Goal: Information Seeking & Learning: Stay updated

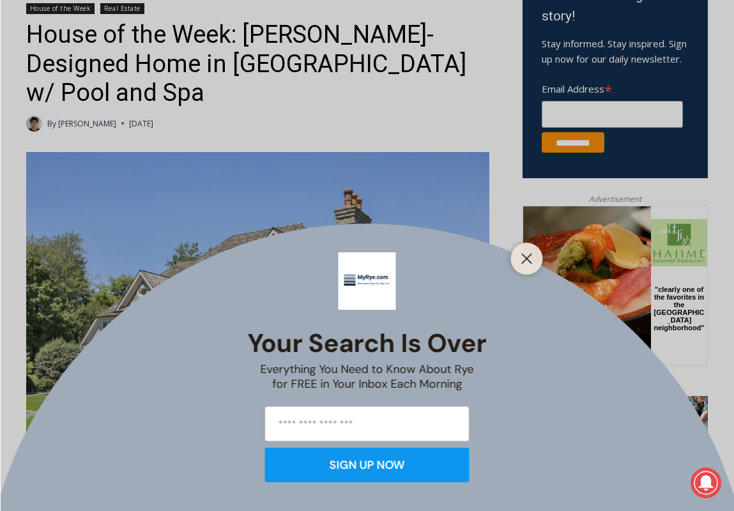
scroll to position [449, 0]
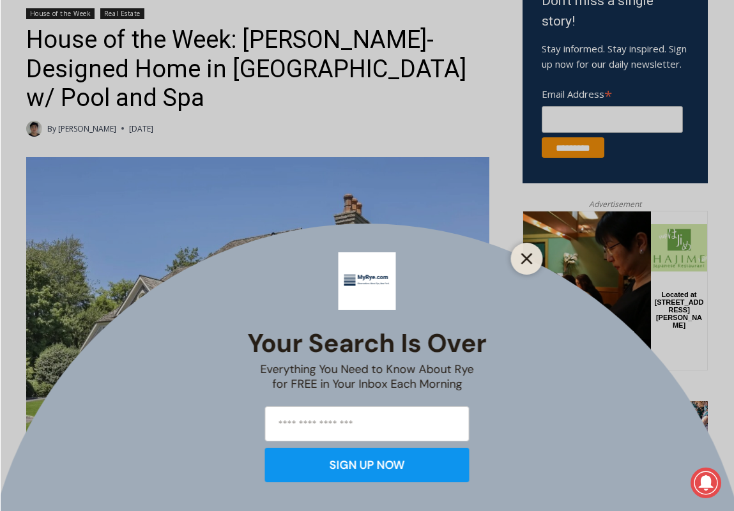
click at [521, 266] on button "Close" at bounding box center [527, 259] width 18 height 18
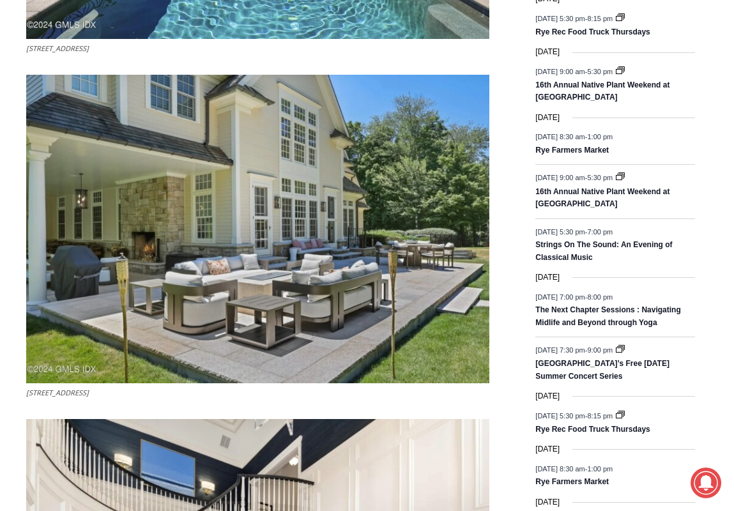
scroll to position [1574, 0]
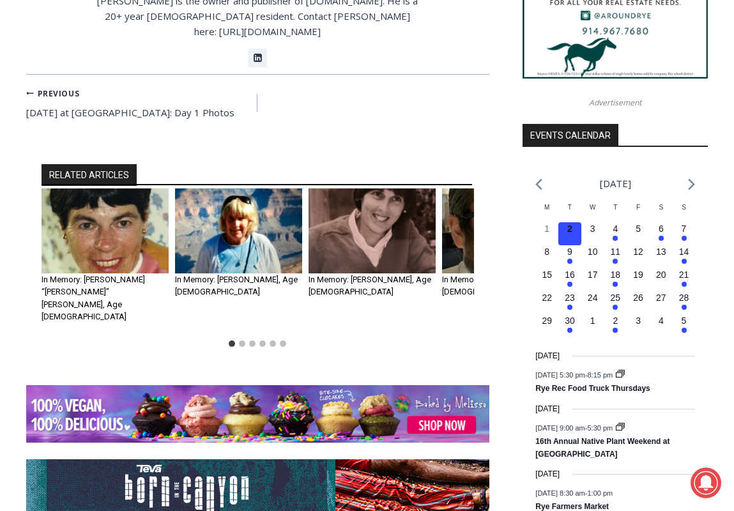
scroll to position [1510, 0]
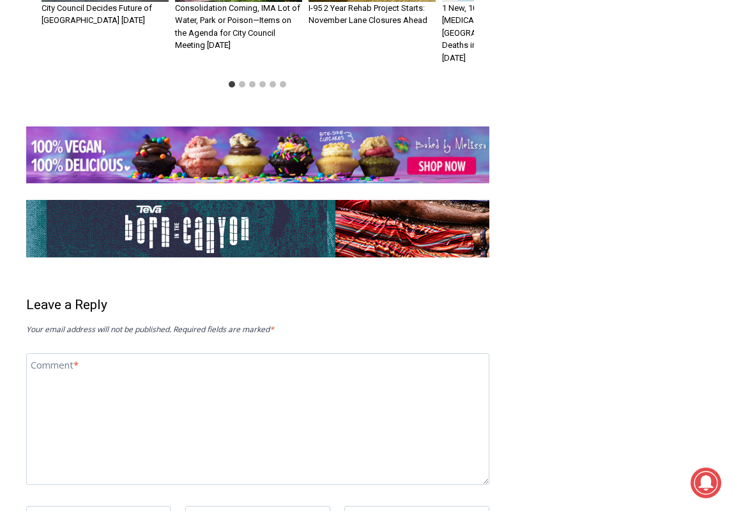
scroll to position [2399, 0]
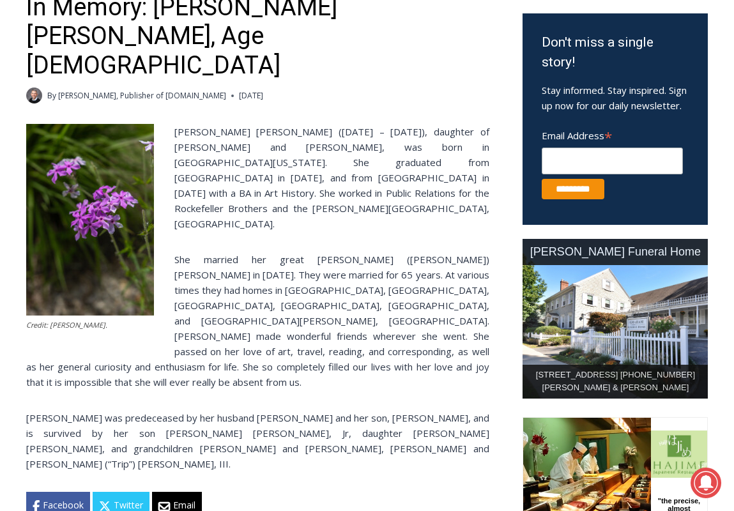
scroll to position [436, 0]
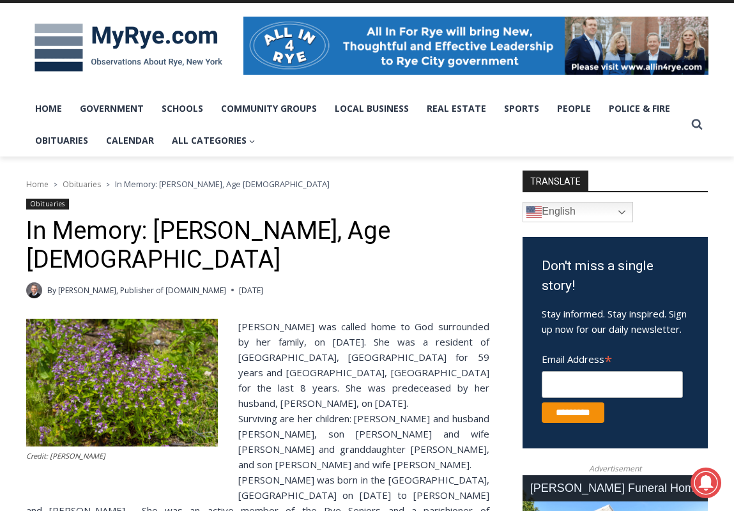
scroll to position [193, 0]
